Goal: Task Accomplishment & Management: Use online tool/utility

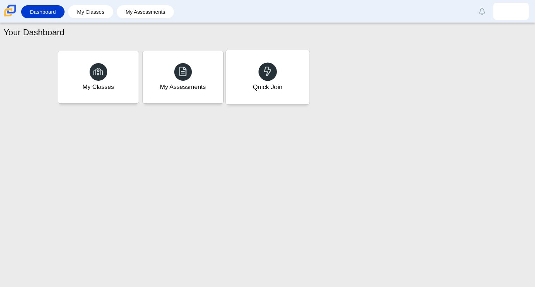
click at [273, 72] on div at bounding box center [268, 71] width 18 height 18
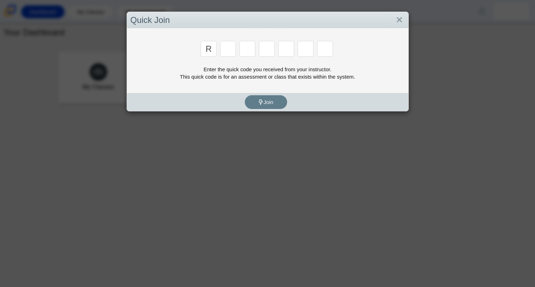
type input "r"
type input "c"
type input "g"
type input "2"
type input "9"
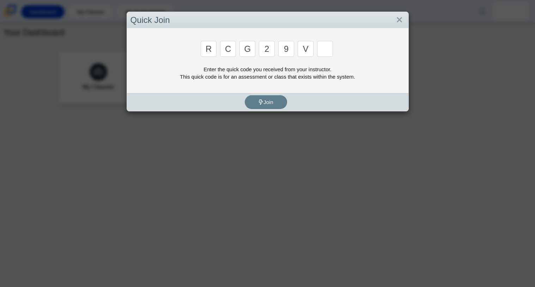
type input "v"
type input "u"
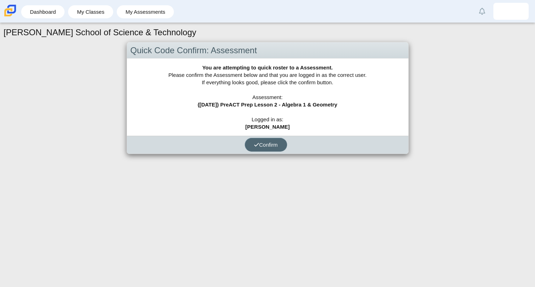
click at [257, 145] on icon "submit" at bounding box center [256, 144] width 5 height 5
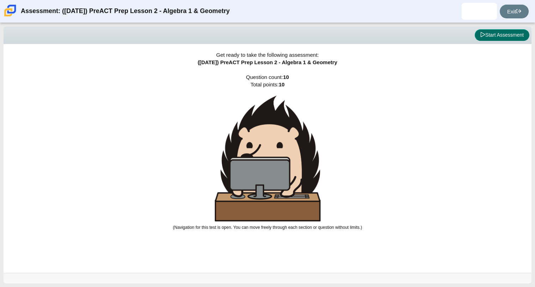
click at [507, 35] on button "Start Assessment" at bounding box center [502, 35] width 55 height 12
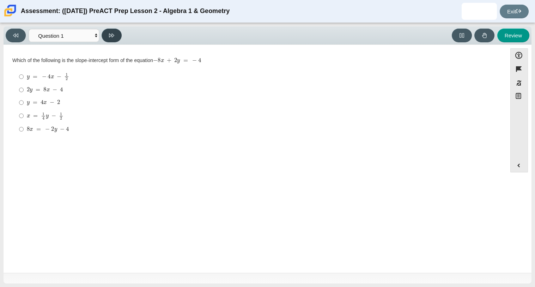
click at [116, 41] on button at bounding box center [112, 36] width 20 height 14
select select "ed62e223-81bd-4cbf-ab48-ab975844bd1f"
click at [22, 77] on input "8 3 8 thirds" at bounding box center [21, 77] width 5 height 14
radio input "true"
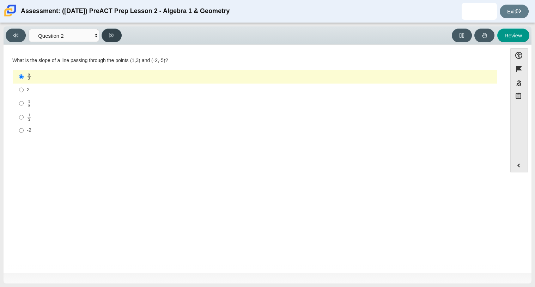
click at [108, 35] on button at bounding box center [112, 36] width 20 height 14
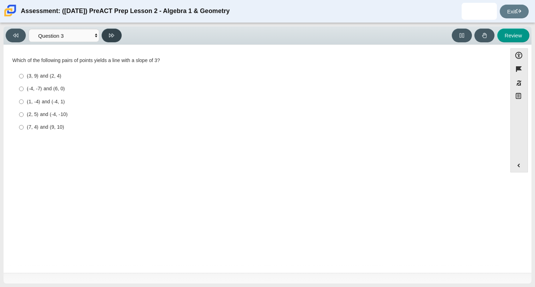
click at [112, 34] on icon at bounding box center [111, 36] width 5 height 4
select select "89427bb7-e313-4f00-988f-8b8255897029"
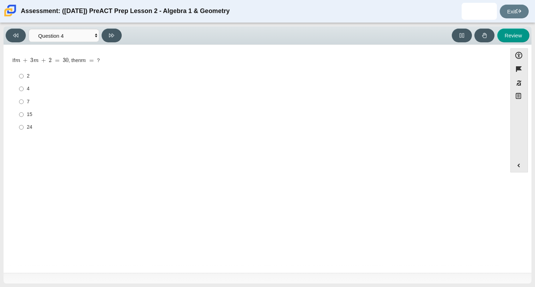
click at [25, 98] on label "7 7" at bounding box center [256, 101] width 484 height 13
click at [24, 98] on input "7 7" at bounding box center [21, 101] width 5 height 13
radio input "true"
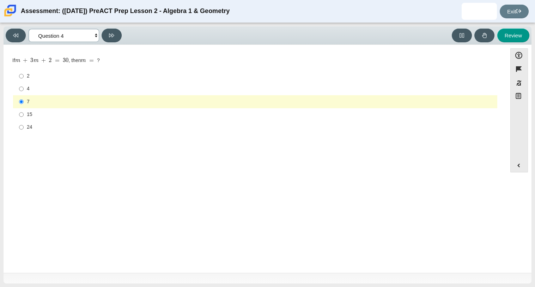
click at [98, 34] on select "Questions Question 1 Question 2 Question 3 Question 4 Question 5 Question 6 Que…" at bounding box center [64, 35] width 71 height 13
click at [101, 35] on div "Viewing Question 4 of 10 in Pacing Mode Questions Question 1 Question 2 Questio…" at bounding box center [65, 36] width 119 height 14
click at [121, 46] on div "Accessibility options Close Color scheme Font size Zoom Change the background a…" at bounding box center [268, 159] width 528 height 228
click at [117, 36] on button at bounding box center [112, 36] width 20 height 14
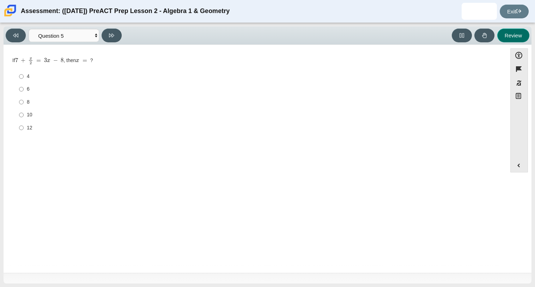
click at [527, 33] on button "Review" at bounding box center [514, 36] width 32 height 14
select select "review"
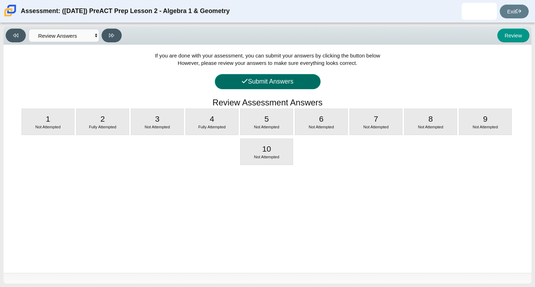
click at [289, 78] on button "Submit Answers" at bounding box center [268, 81] width 106 height 15
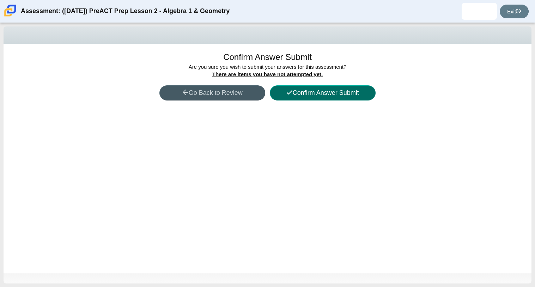
click at [287, 89] on icon at bounding box center [290, 92] width 6 height 6
